Goal: Task Accomplishment & Management: Manage account settings

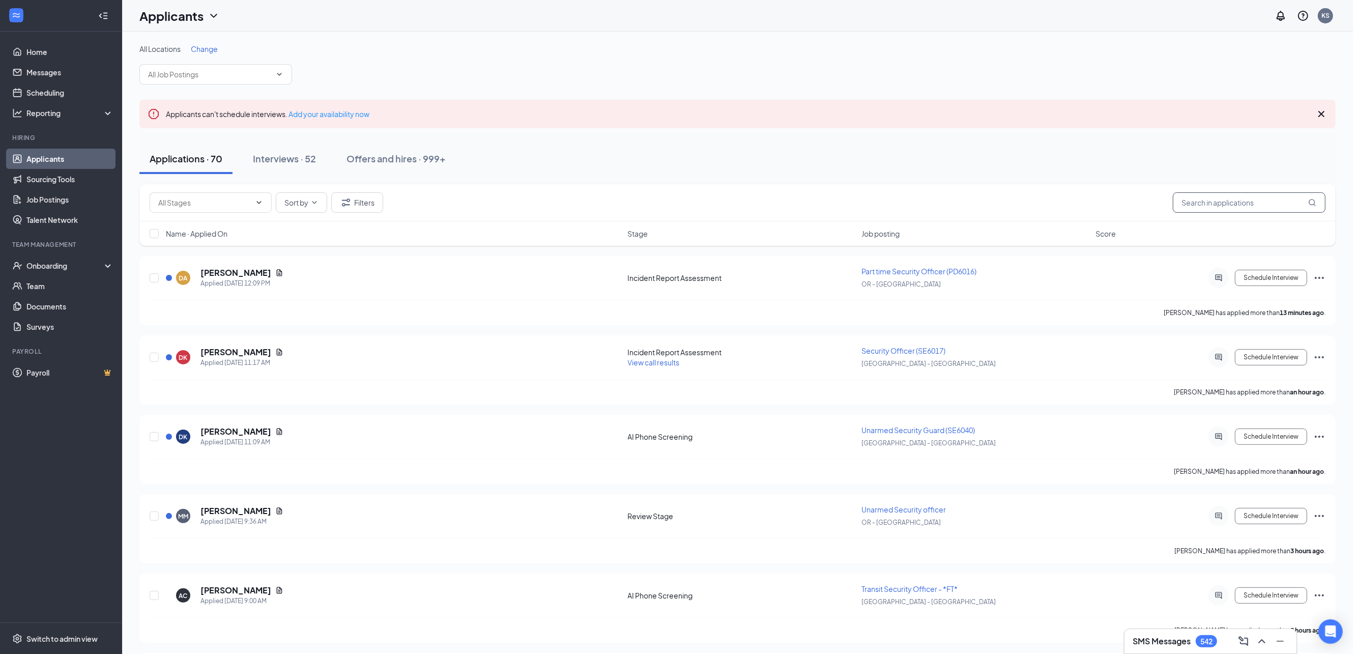
drag, startPoint x: 1233, startPoint y: 200, endPoint x: 1245, endPoint y: 149, distance: 53.3
click at [1234, 197] on input "text" at bounding box center [1249, 202] width 153 height 20
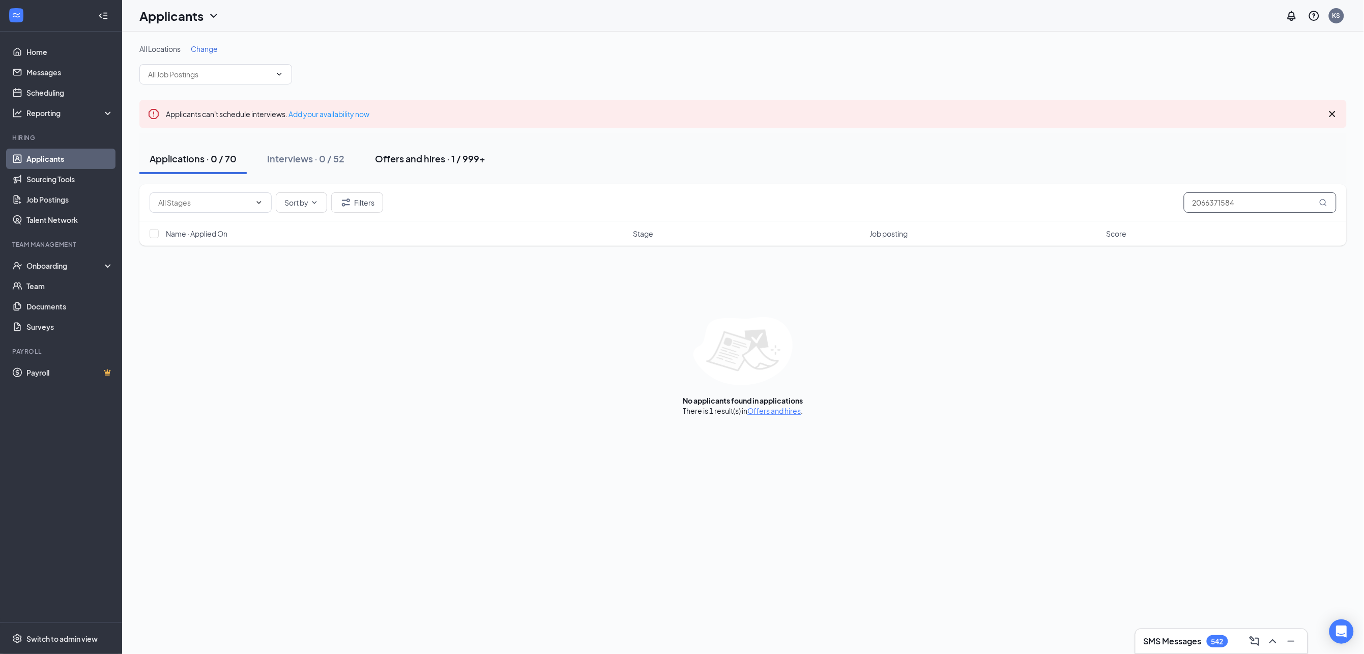
type input "2066371584"
click at [411, 152] on button "Offers and hires · 1 / 999+" at bounding box center [430, 158] width 131 height 31
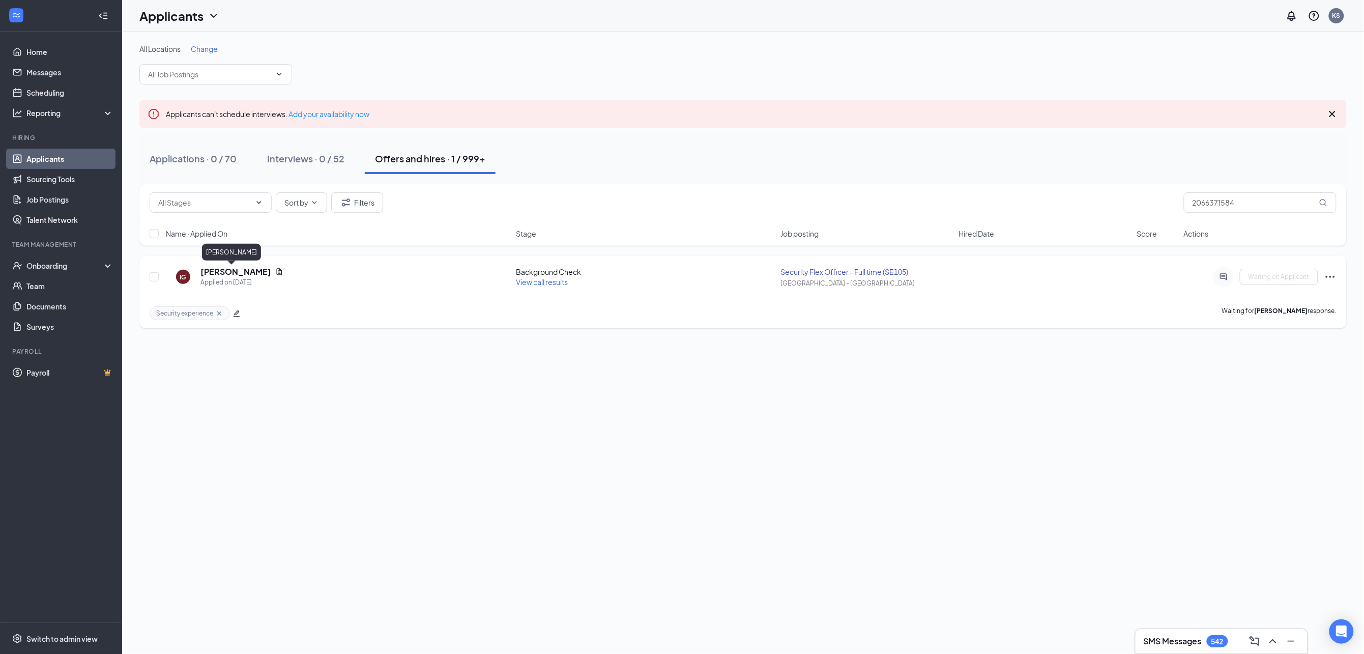
click at [221, 273] on h5 "[PERSON_NAME]" at bounding box center [235, 271] width 71 height 11
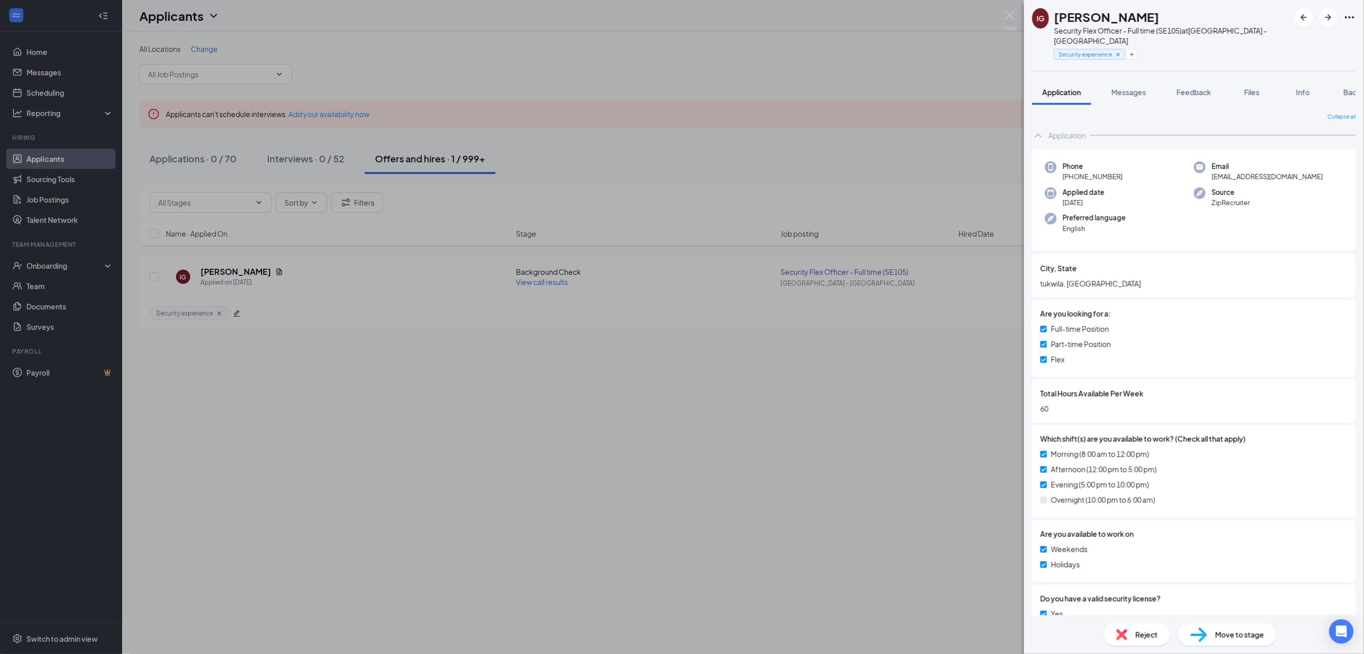
click at [1357, 17] on div "IG Iman Gulled Security Flex Officer - Full time (SE105) at WA - Seattle Securi…" at bounding box center [1194, 35] width 340 height 71
click at [1350, 13] on icon "Ellipses" at bounding box center [1350, 17] width 12 height 12
click at [1280, 42] on div "IG Iman Gulled Security Flex Officer - Full time (SE105) at WA - Seattle Securi…" at bounding box center [1194, 35] width 340 height 71
click at [1351, 13] on icon "Ellipses" at bounding box center [1350, 17] width 12 height 12
click at [1275, 35] on link "View full application" at bounding box center [1295, 40] width 110 height 10
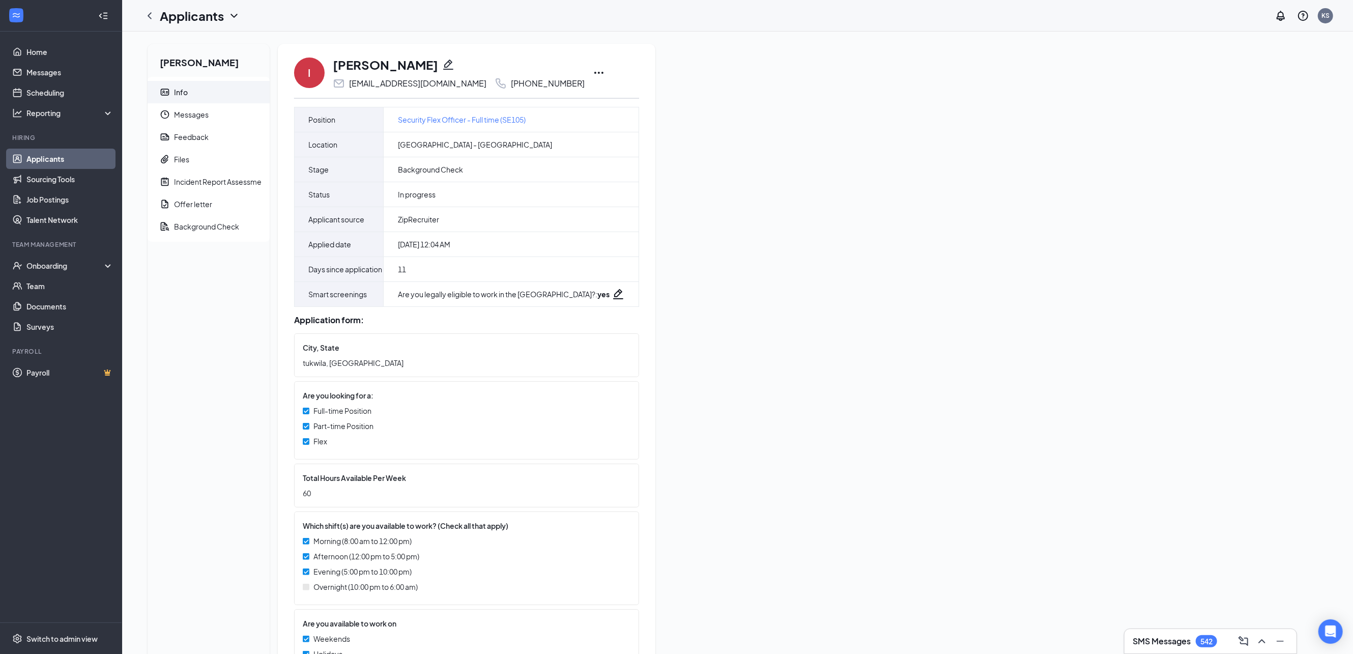
click at [442, 66] on icon "Pencil" at bounding box center [448, 65] width 12 height 12
type input "[PHONE_NUMBER]"
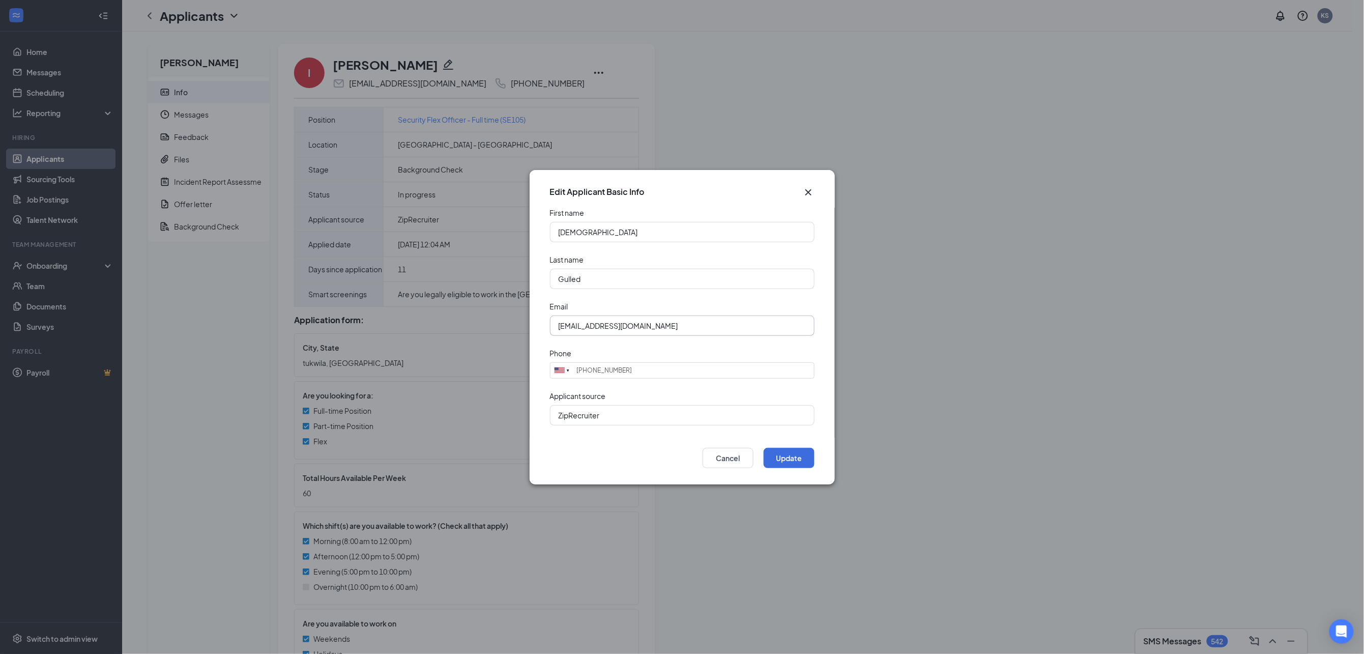
click at [653, 322] on input "[EMAIL_ADDRESS][DOMAIN_NAME]" at bounding box center [682, 325] width 265 height 20
drag, startPoint x: 653, startPoint y: 322, endPoint x: 500, endPoint y: 332, distance: 153.5
click at [500, 332] on div "Edit Applicant Basic Info First name [PERSON_NAME] Last name Gulled Email [EMAI…" at bounding box center [682, 327] width 1364 height 654
type input "[EMAIL_ADDRESS][DOMAIN_NAME]"
click at [793, 456] on button "Update" at bounding box center [789, 458] width 51 height 20
